Goal: Navigation & Orientation: Find specific page/section

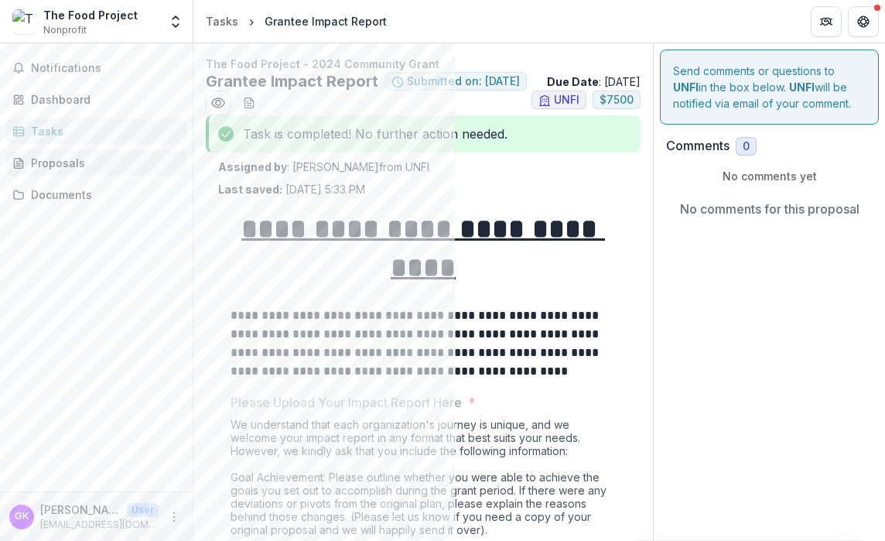
click at [94, 167] on div "Proposals" at bounding box center [102, 163] width 143 height 16
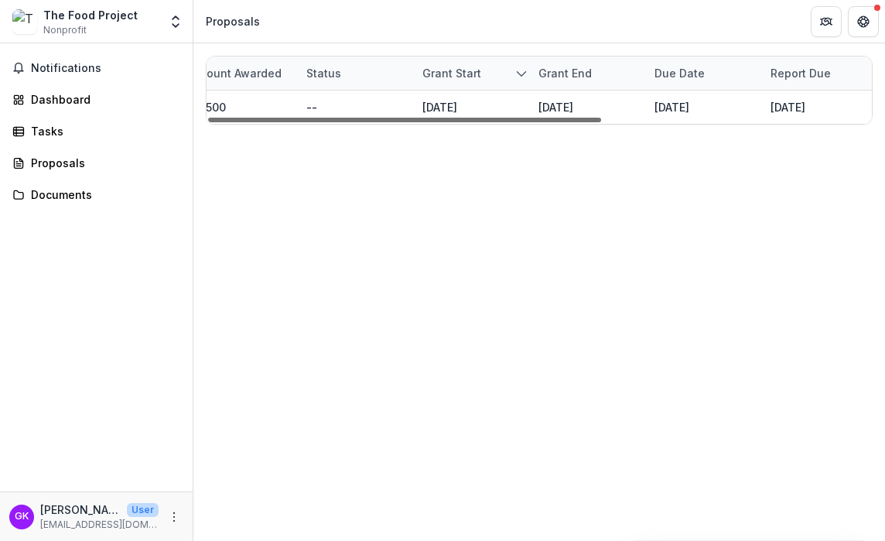
scroll to position [0, 457]
drag, startPoint x: 574, startPoint y: 121, endPoint x: 848, endPoint y: 163, distance: 277.1
click at [601, 122] on div at bounding box center [404, 120] width 393 height 5
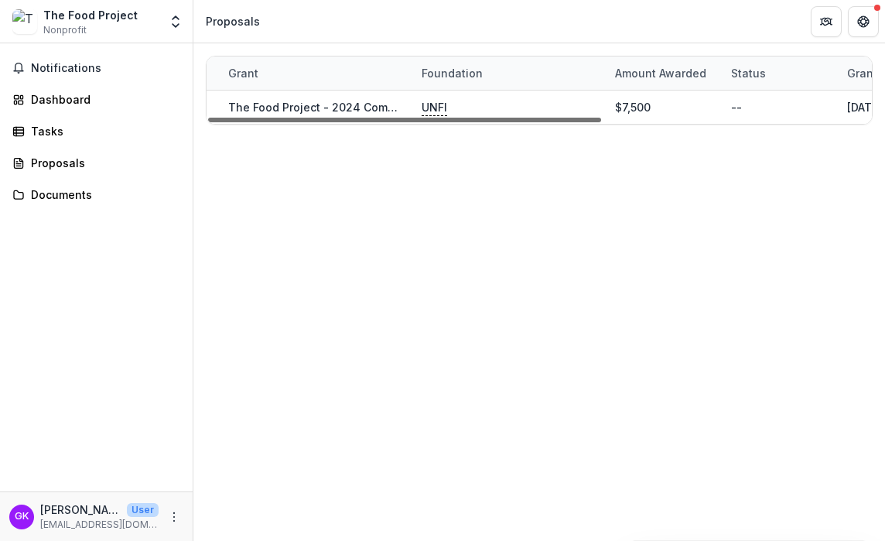
scroll to position [0, 0]
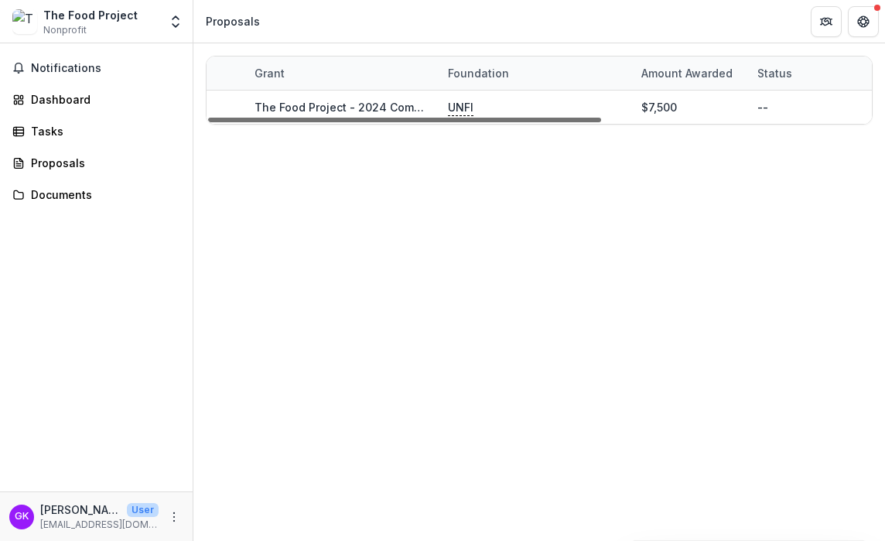
drag, startPoint x: 529, startPoint y: 119, endPoint x: 222, endPoint y: 139, distance: 307.1
click at [222, 122] on div at bounding box center [404, 120] width 393 height 5
click at [110, 157] on div "Proposals" at bounding box center [102, 163] width 143 height 16
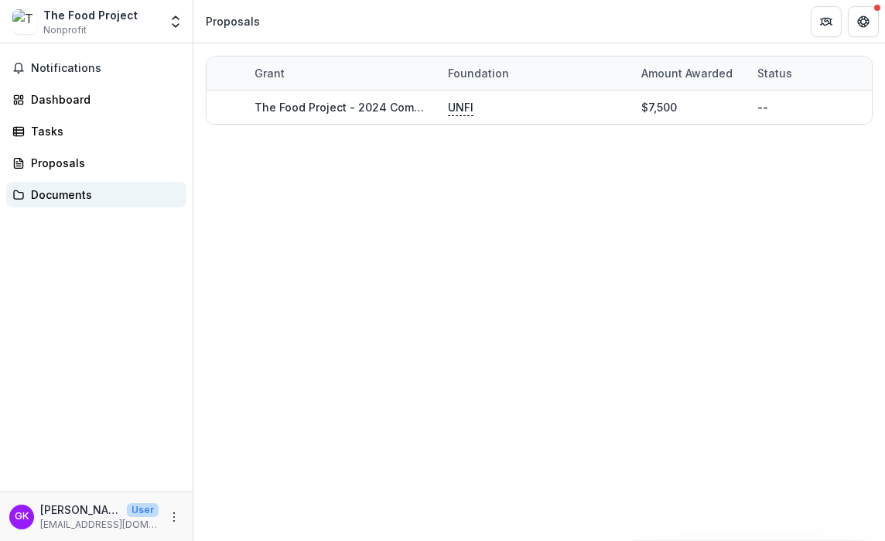
click at [68, 200] on div "Documents" at bounding box center [102, 195] width 143 height 16
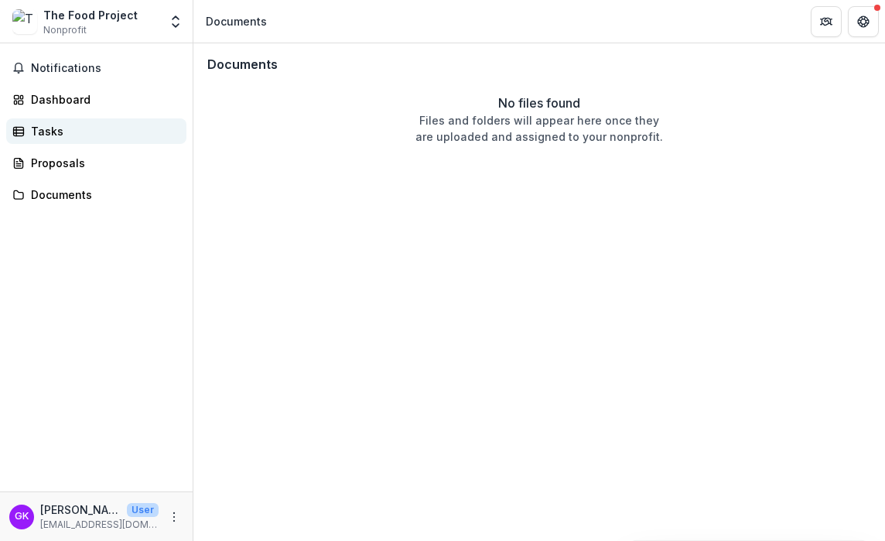
click at [60, 132] on div "Tasks" at bounding box center [102, 131] width 143 height 16
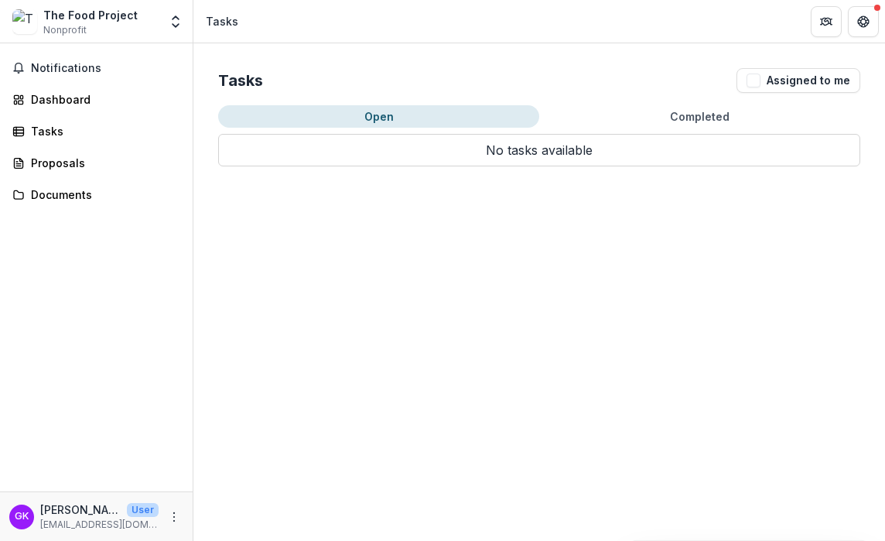
click at [656, 121] on button "Completed" at bounding box center [699, 116] width 321 height 22
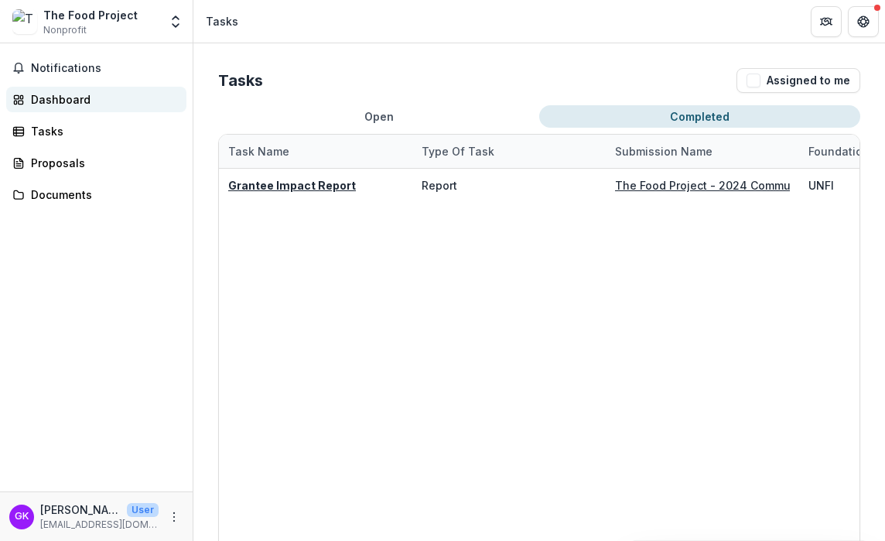
click at [84, 97] on div "Dashboard" at bounding box center [102, 99] width 143 height 16
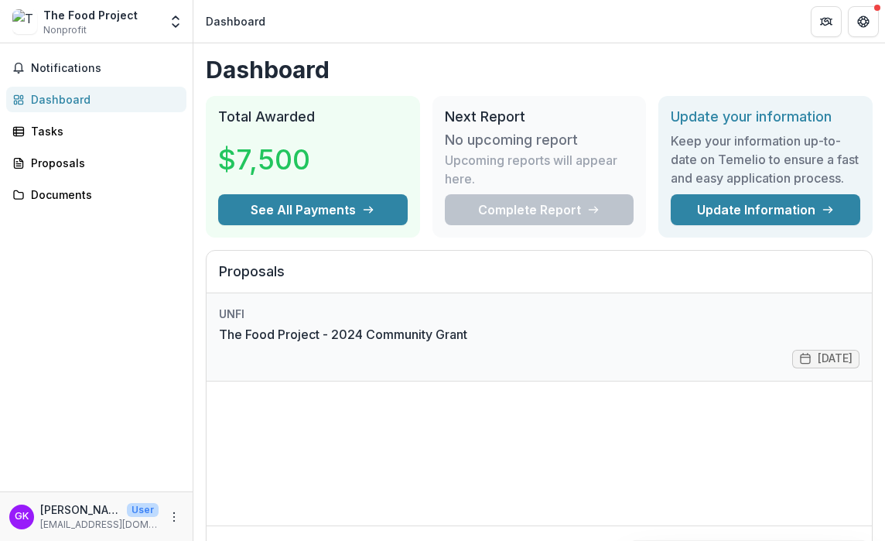
click at [467, 344] on link "The Food Project - 2024 Community Grant" at bounding box center [343, 334] width 248 height 19
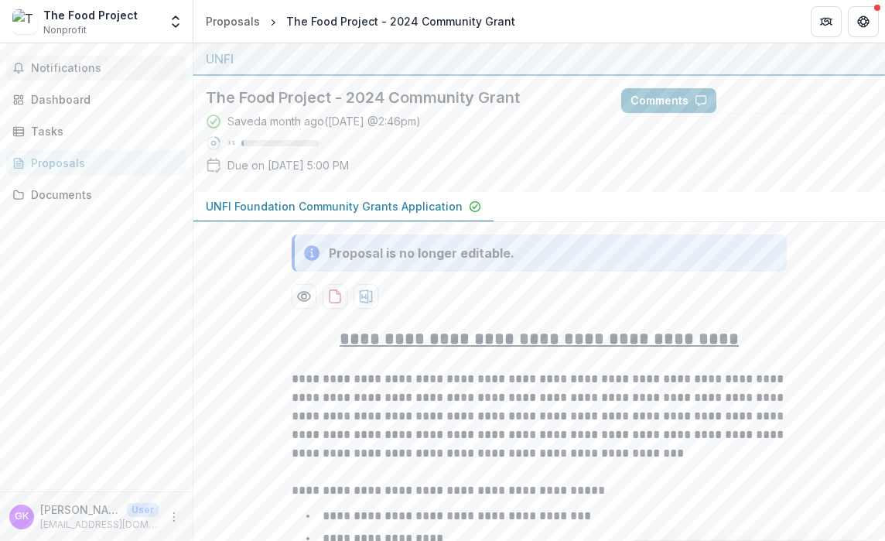
click at [62, 66] on span "Notifications" at bounding box center [105, 68] width 149 height 13
click at [861, 29] on button "Get Help" at bounding box center [863, 21] width 31 height 31
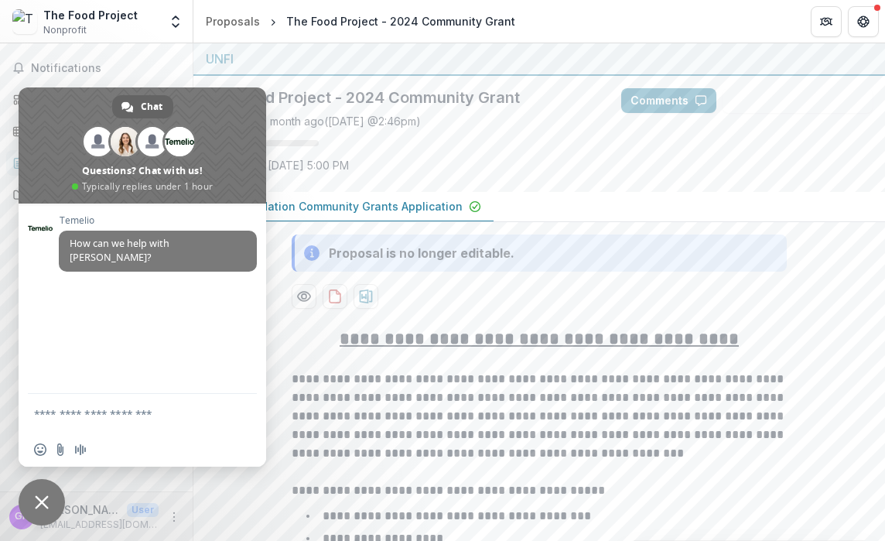
click at [423, 178] on div "Saved a month ago ( [DATE] 2:46pm ) 3 % Due on [DATE] 5:00 PM" at bounding box center [401, 146] width 391 height 67
click at [872, 30] on button "Get Help" at bounding box center [863, 21] width 31 height 31
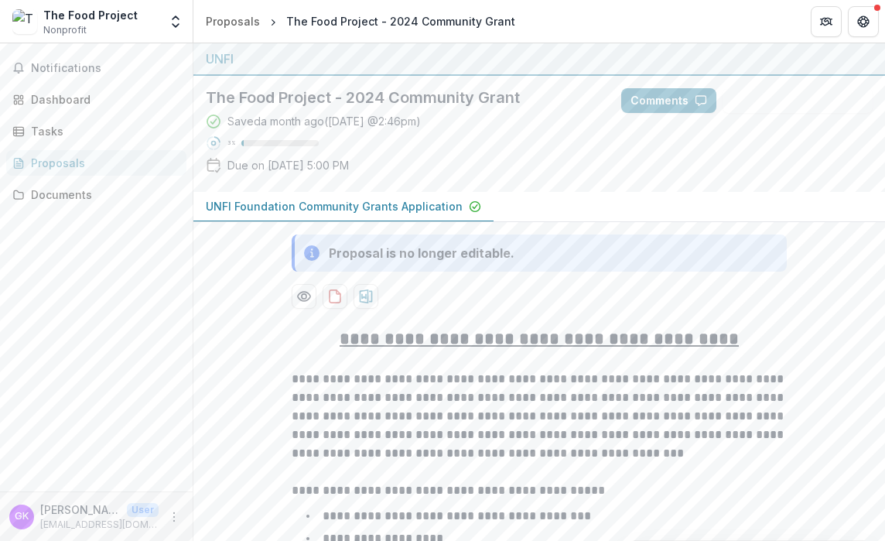
click at [79, 19] on div "The Food Project" at bounding box center [90, 15] width 94 height 16
click at [25, 23] on img at bounding box center [24, 21] width 25 height 25
click at [70, 33] on span "Nonprofit" at bounding box center [64, 30] width 43 height 14
click at [69, 20] on div "The Food Project" at bounding box center [90, 15] width 94 height 16
click at [79, 521] on p "[EMAIL_ADDRESS][DOMAIN_NAME]" at bounding box center [99, 525] width 118 height 14
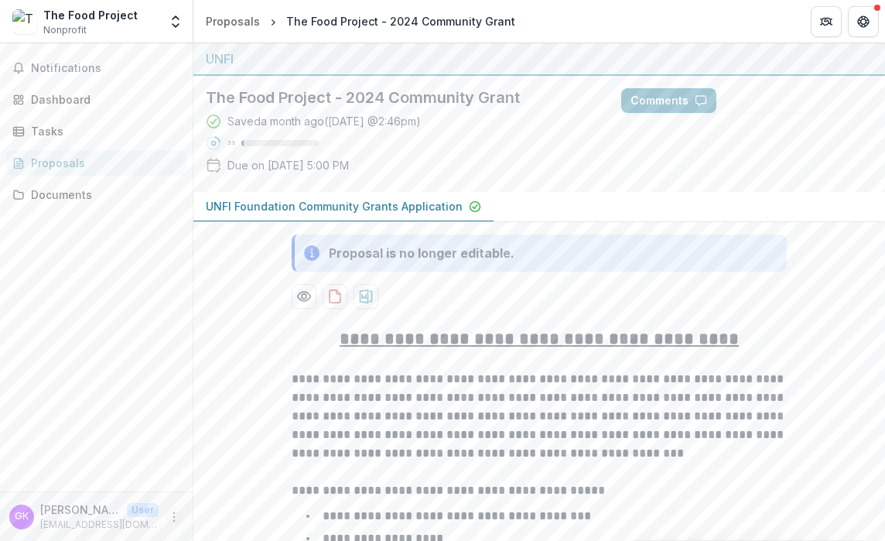
click at [174, 518] on icon "More" at bounding box center [174, 517] width 12 height 12
